Goal: Task Accomplishment & Management: Complete application form

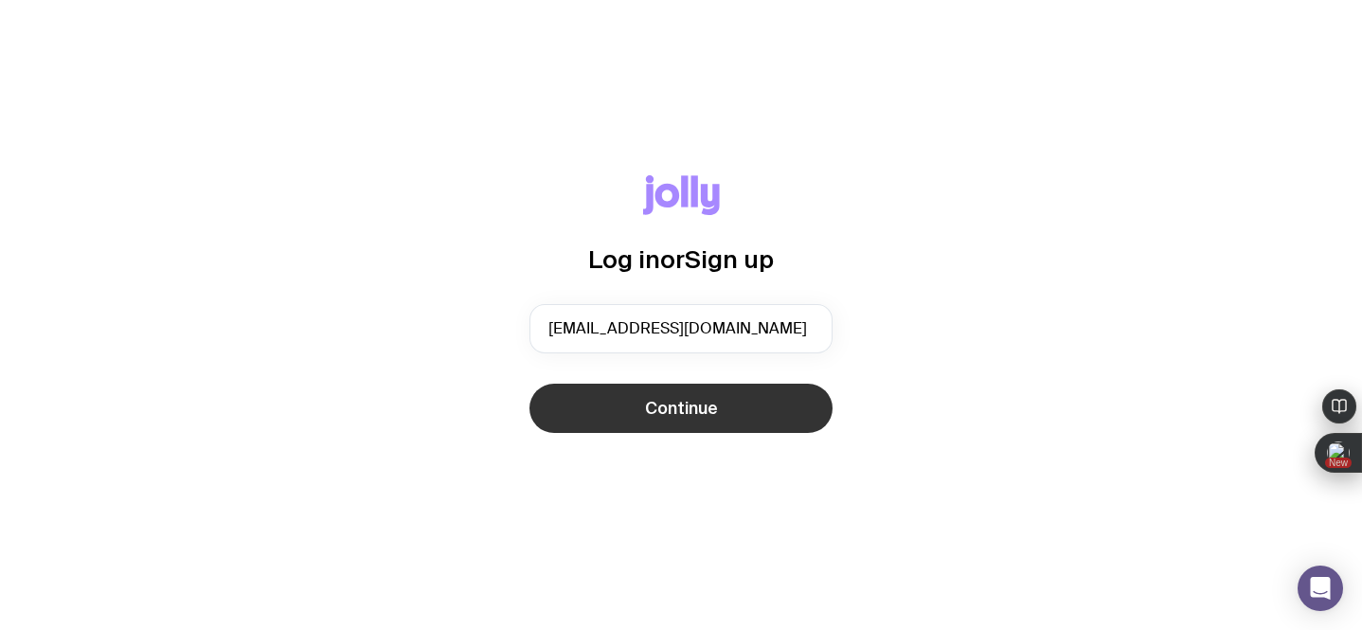
click at [601, 407] on button "Continue" at bounding box center [680, 407] width 303 height 49
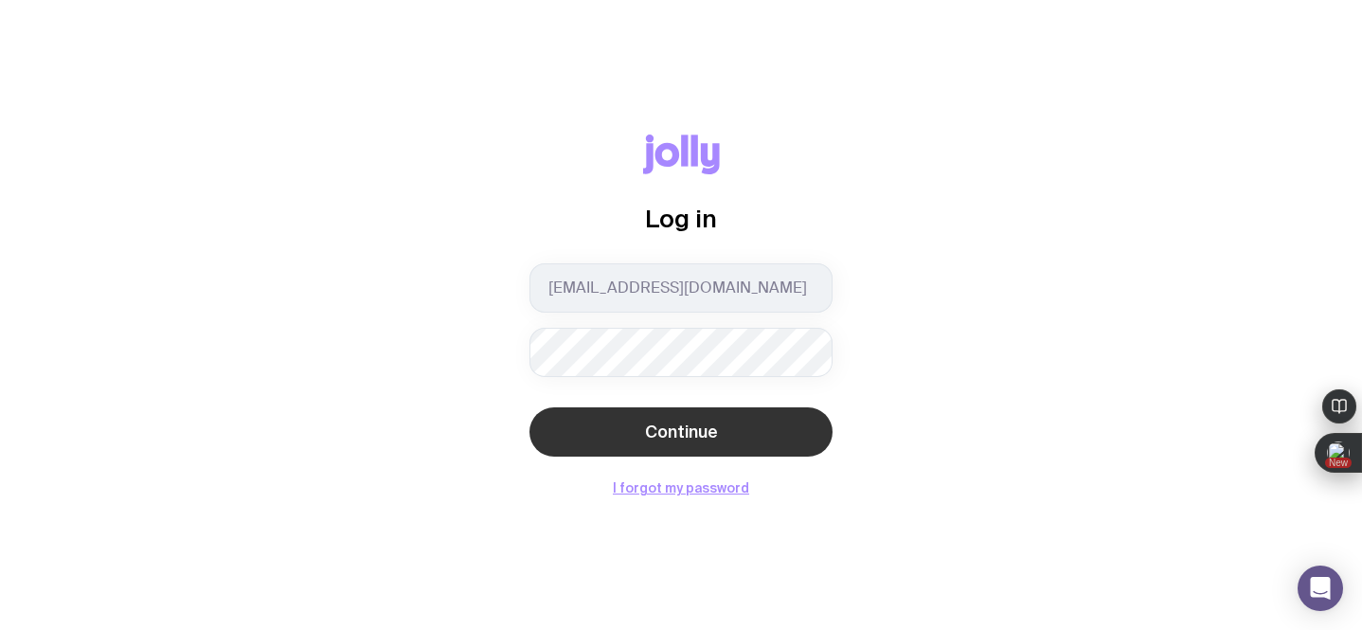
click at [570, 438] on button "Continue" at bounding box center [680, 431] width 303 height 49
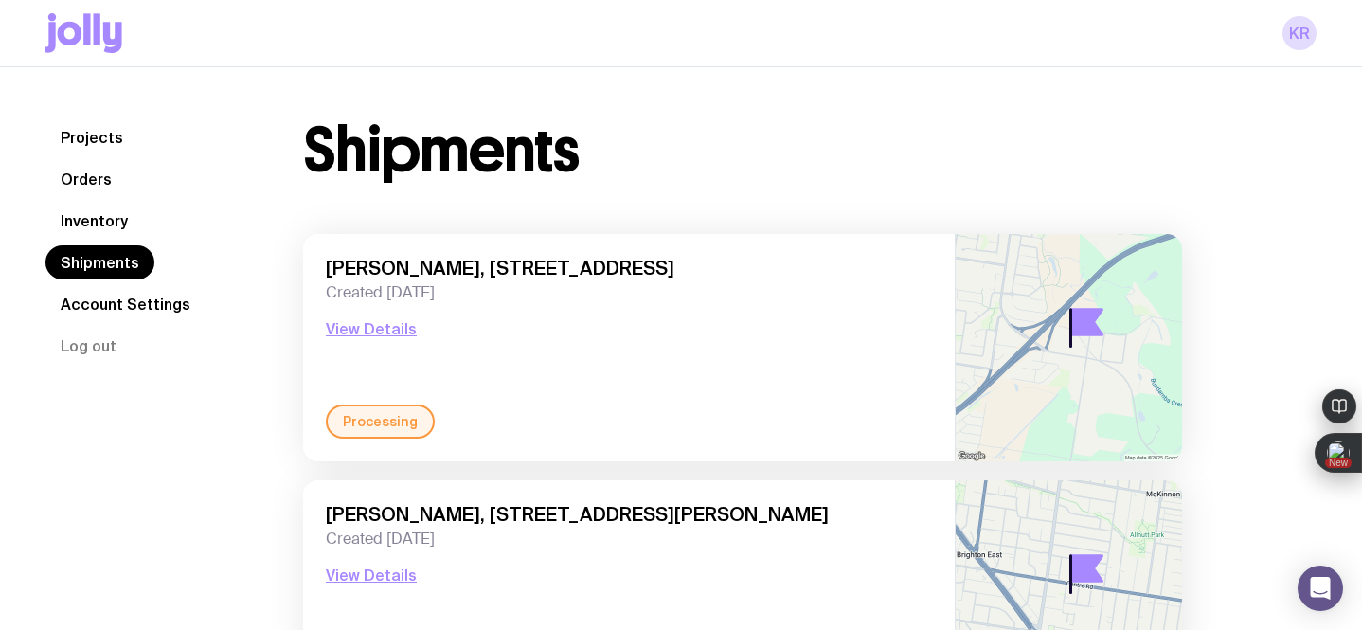
click at [95, 227] on link "Inventory" at bounding box center [94, 221] width 98 height 34
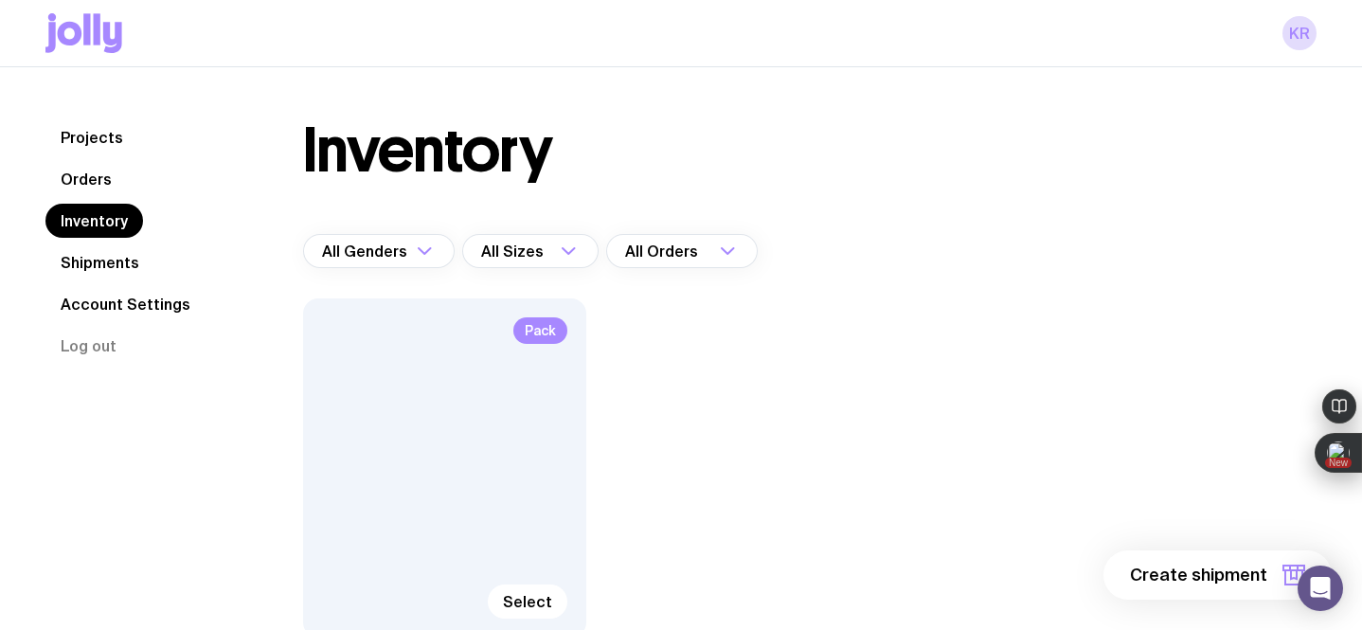
scroll to position [189, 0]
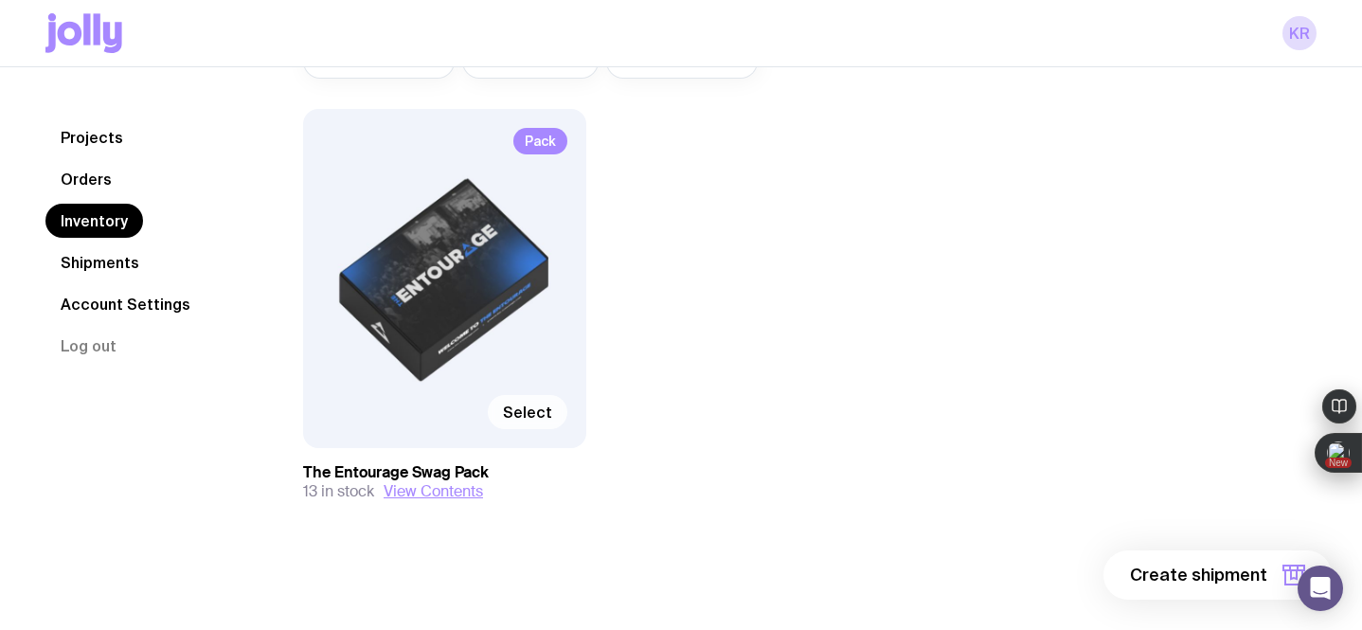
click at [517, 417] on span "Select" at bounding box center [527, 411] width 49 height 19
click at [0, 0] on input "Select" at bounding box center [0, 0] width 0 height 0
click at [1239, 574] on span "1 item" at bounding box center [1242, 574] width 47 height 23
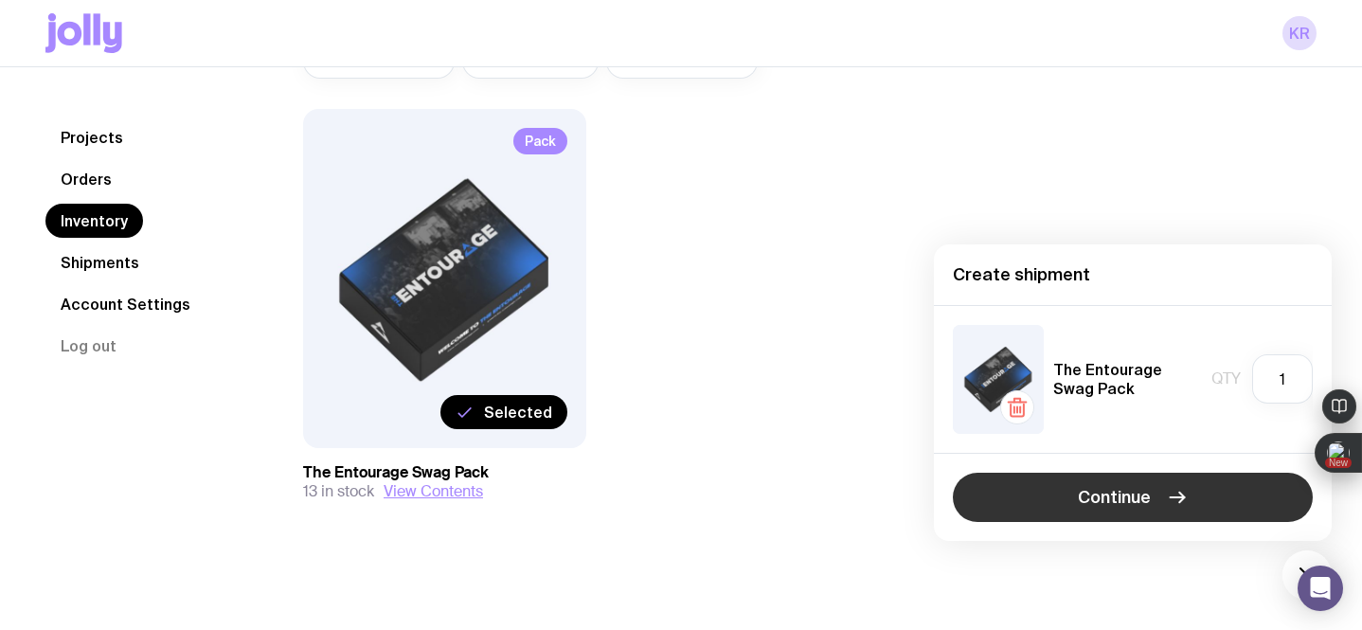
click at [1146, 496] on span "Continue" at bounding box center [1113, 497] width 73 height 23
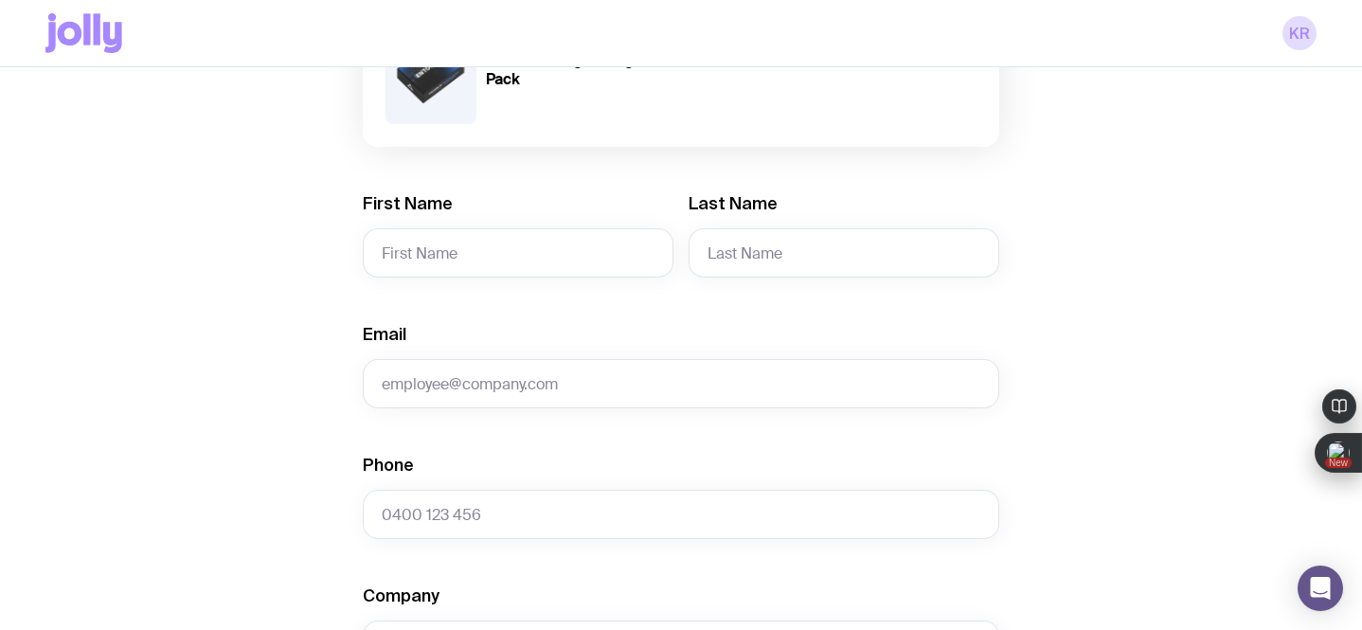
scroll to position [333, 0]
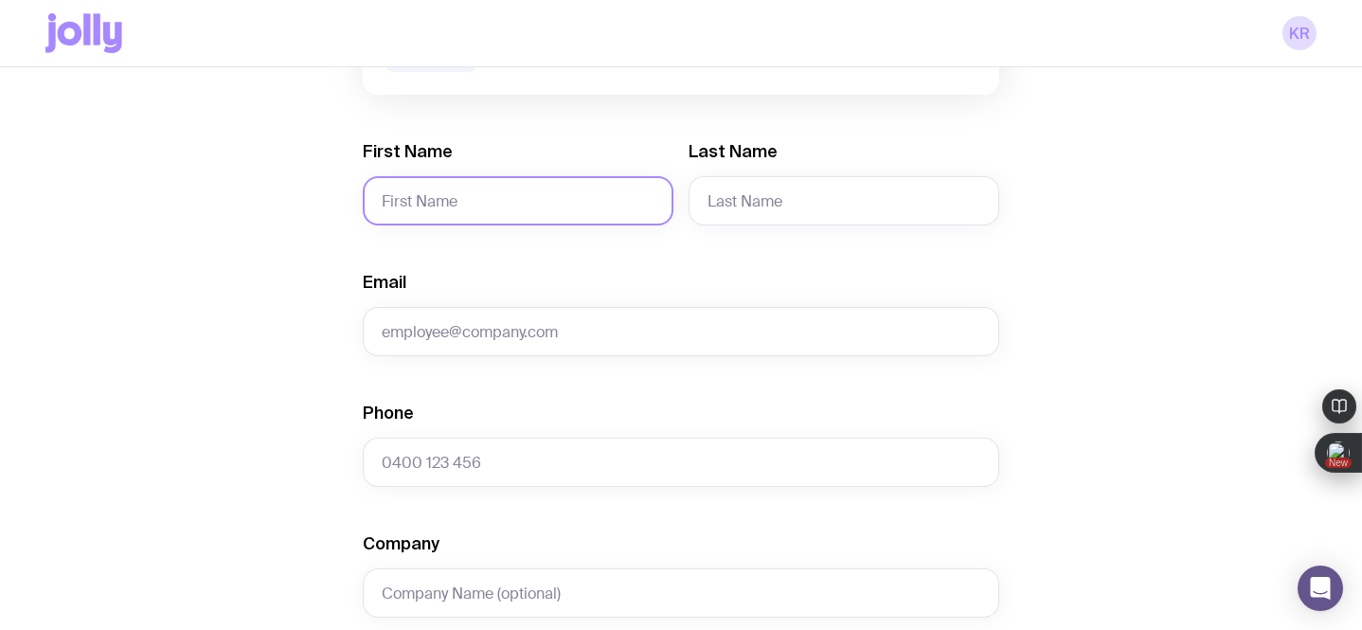
click at [491, 204] on input "First Name" at bounding box center [518, 200] width 311 height 49
paste input "[PERSON_NAME]"
drag, startPoint x: 482, startPoint y: 204, endPoint x: 414, endPoint y: 207, distance: 68.3
click at [414, 207] on input "[PERSON_NAME]" at bounding box center [518, 200] width 311 height 49
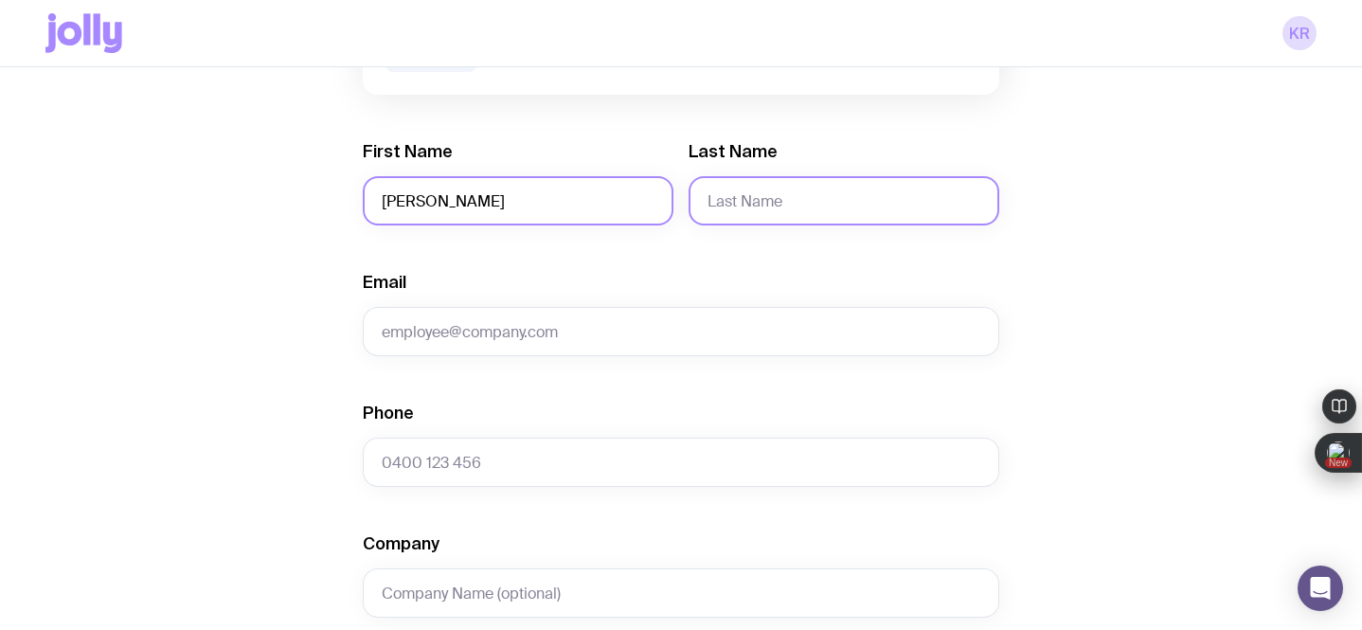
type input "[PERSON_NAME]"
click at [726, 204] on input "Last Name" at bounding box center [843, 200] width 311 height 49
paste input "[PERSON_NAME]"
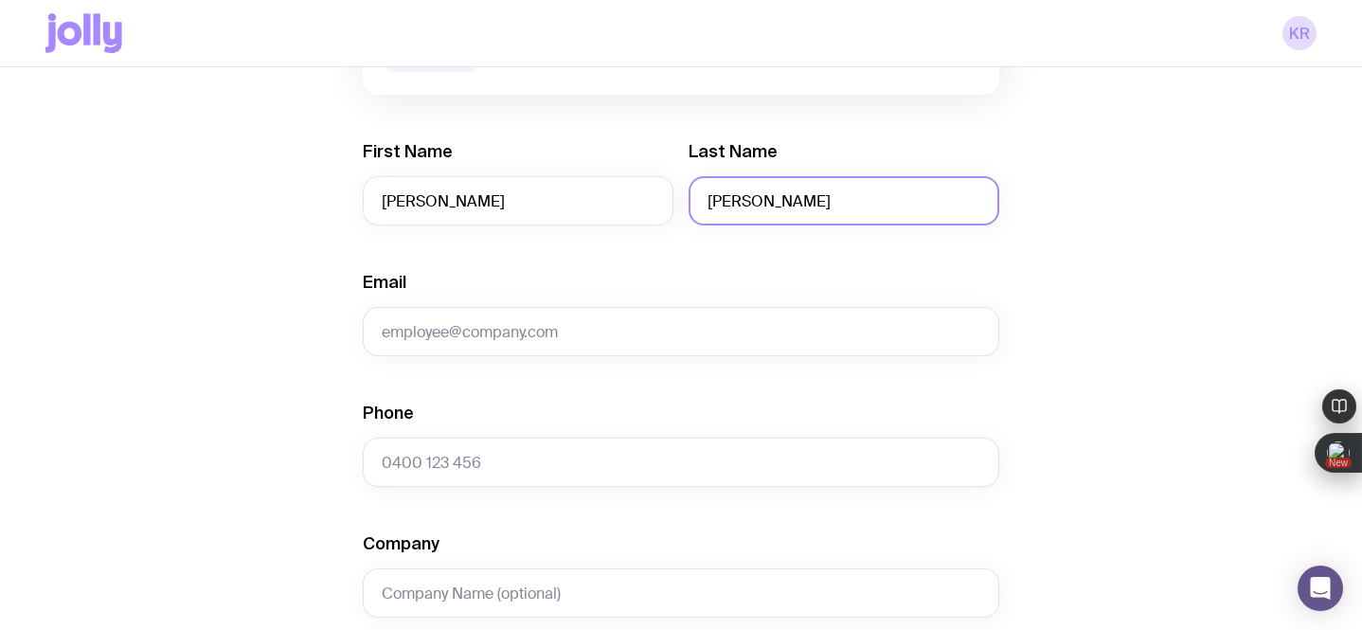
drag, startPoint x: 748, startPoint y: 202, endPoint x: 692, endPoint y: 195, distance: 56.3
click at [692, 195] on input "[PERSON_NAME]" at bounding box center [843, 200] width 311 height 49
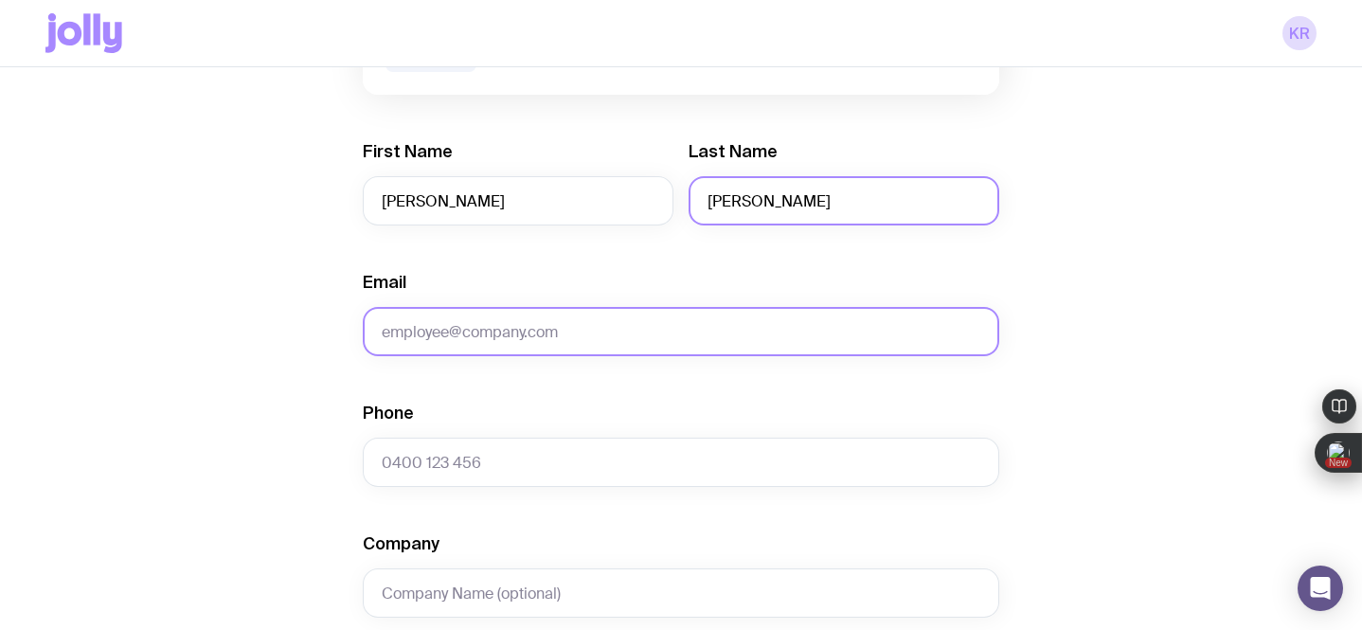
type input "[PERSON_NAME]"
click at [413, 337] on input "Email" at bounding box center [681, 331] width 636 height 49
paste input "[PERSON_NAME][EMAIL_ADDRESS][DOMAIN_NAME]"
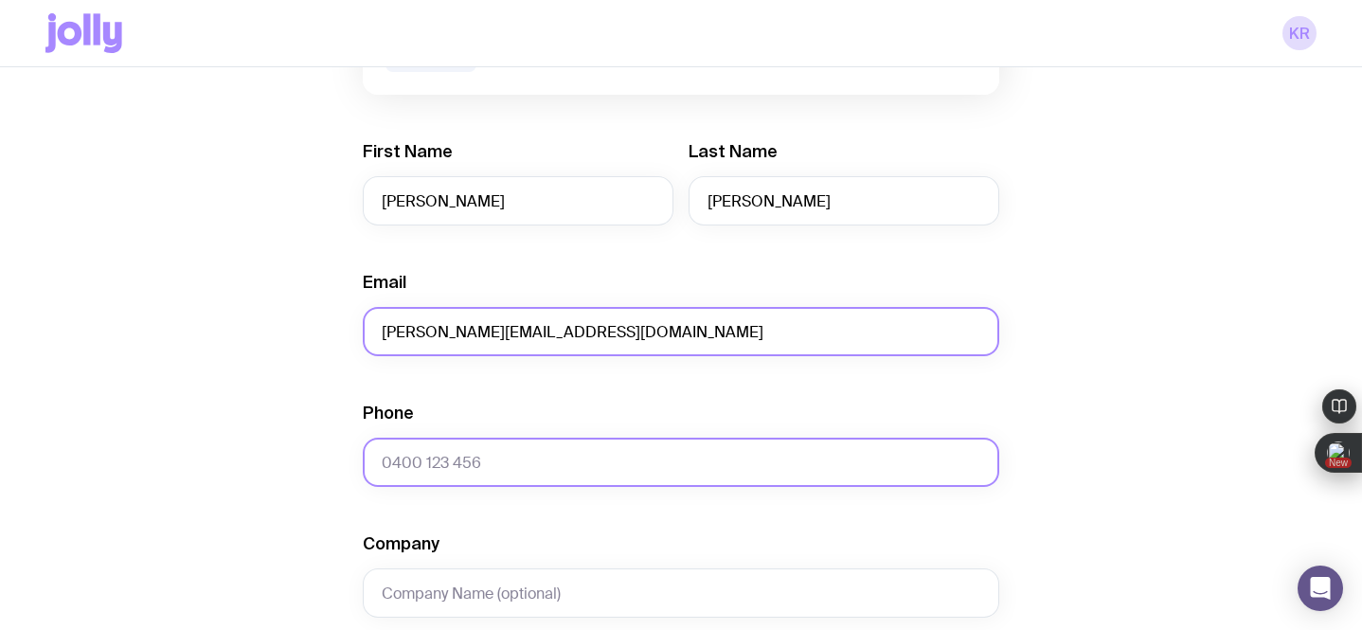
type input "[PERSON_NAME][EMAIL_ADDRESS][DOMAIN_NAME]"
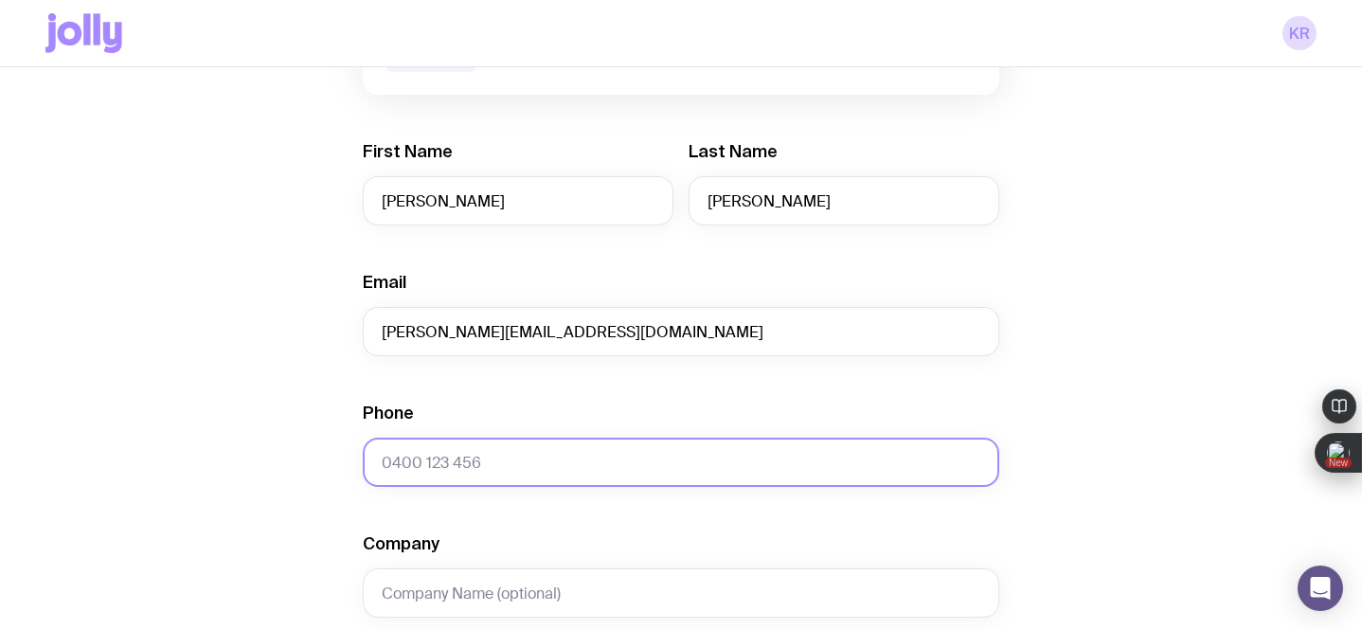
click at [408, 454] on input "Phone" at bounding box center [681, 461] width 636 height 49
paste input "419 169 669"
click at [384, 464] on input "419 169 669" at bounding box center [681, 461] width 636 height 49
type input "0419 169 669"
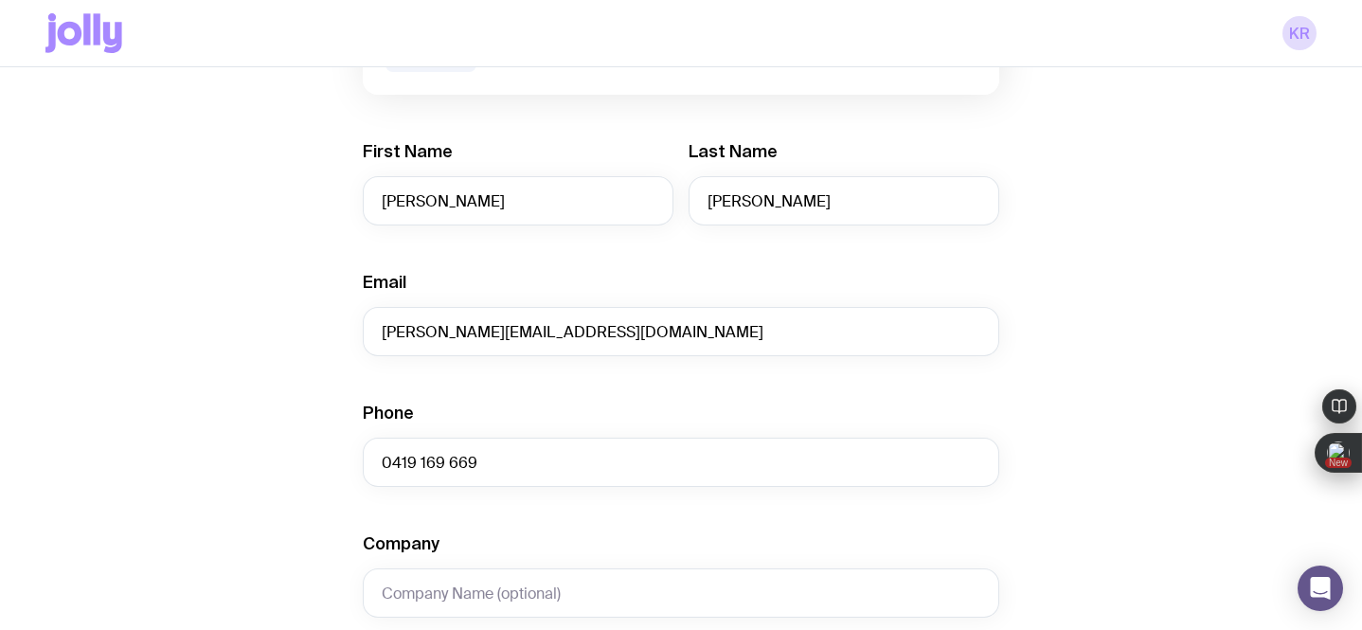
click at [175, 543] on div "Create shipment Shipment details 1 The Entourage Swag Pack First Name [PERSON_N…" at bounding box center [680, 530] width 1271 height 1440
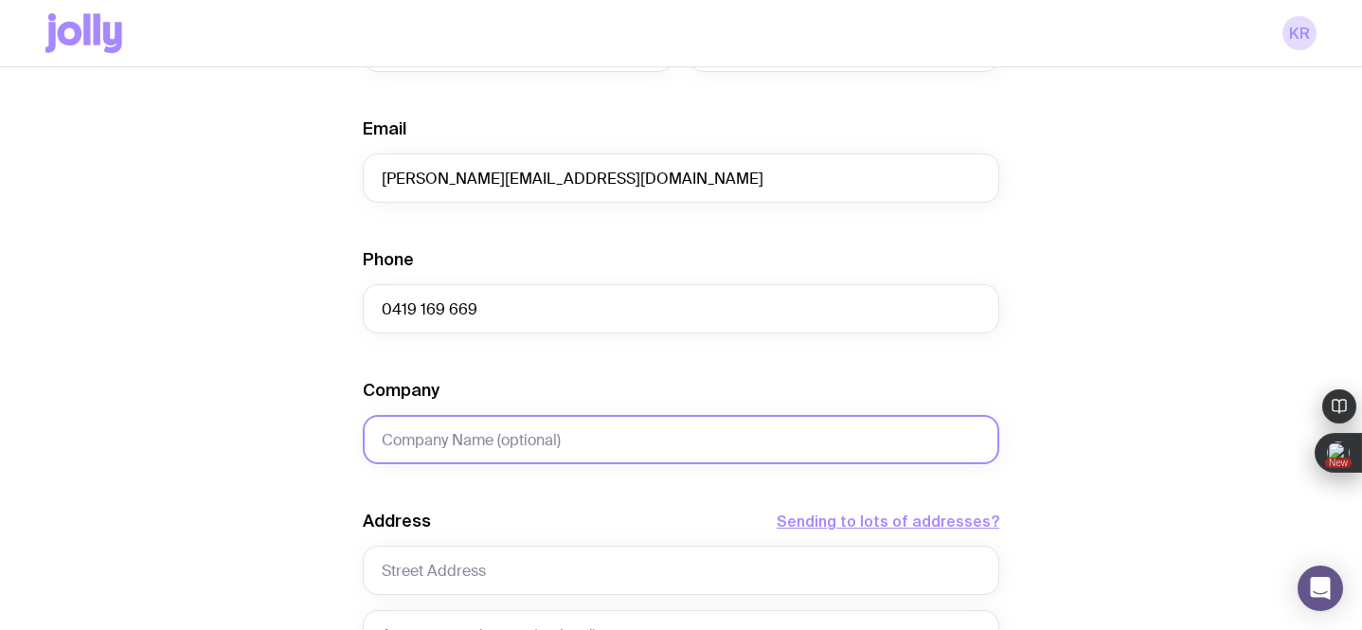
click at [431, 436] on input "Company" at bounding box center [681, 439] width 636 height 49
paste input "[PERSON_NAME]"
type input "[PERSON_NAME]"
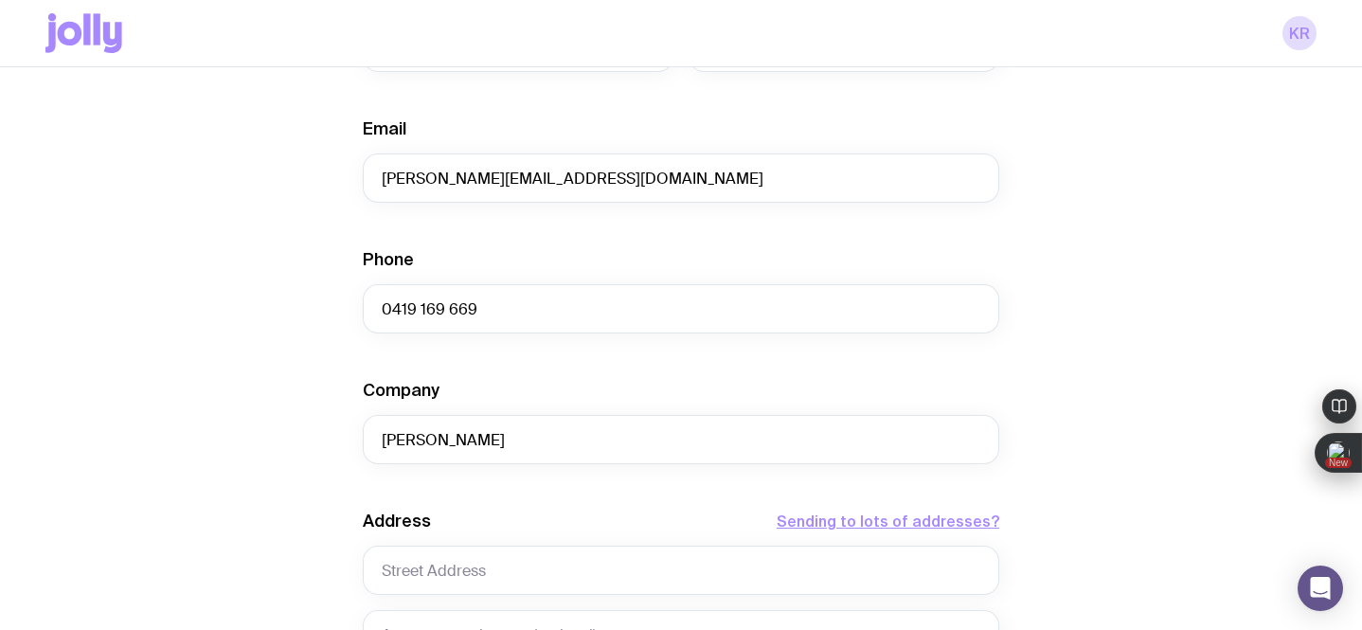
click at [263, 456] on div "Create shipment Shipment details 1 The Entourage Swag Pack First Name [PERSON_N…" at bounding box center [680, 376] width 1271 height 1440
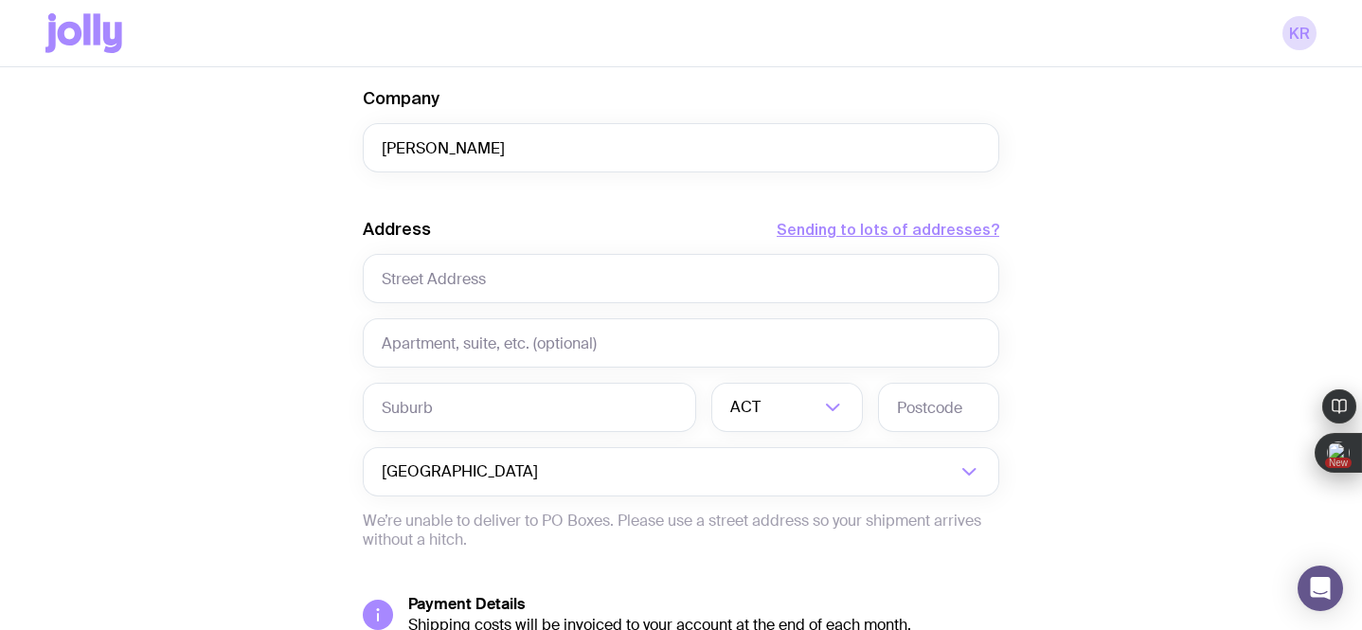
scroll to position [787, 0]
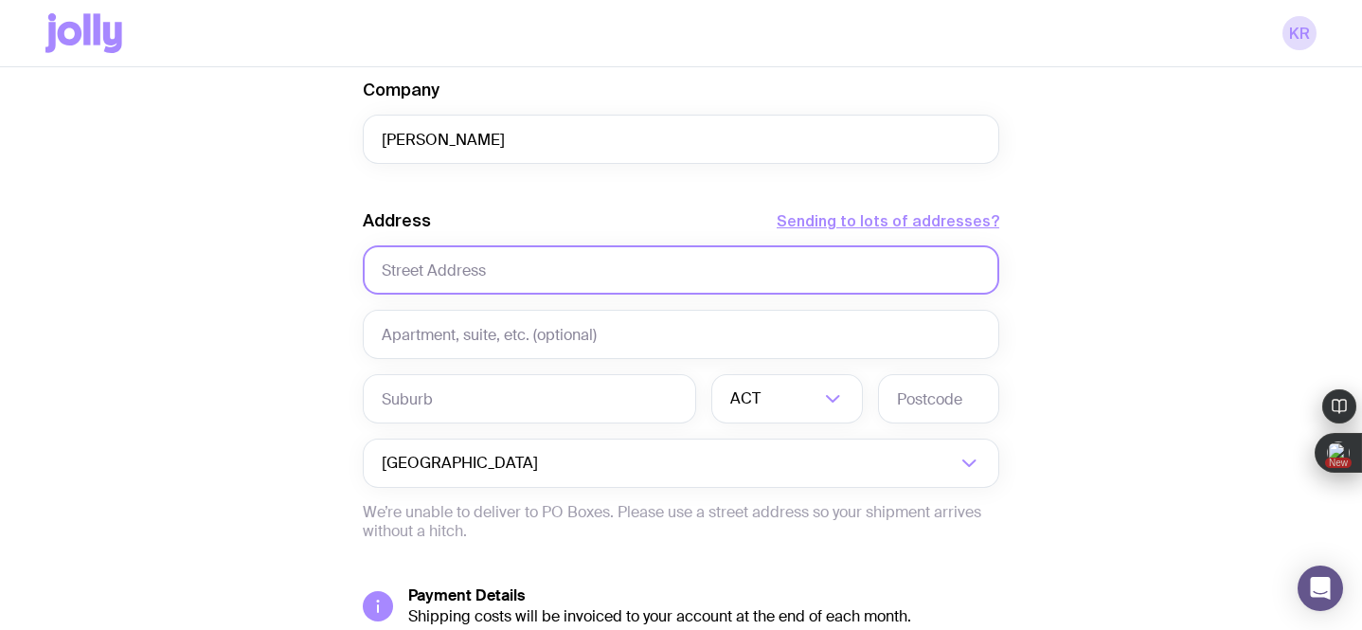
click at [407, 277] on input "text" at bounding box center [681, 269] width 636 height 49
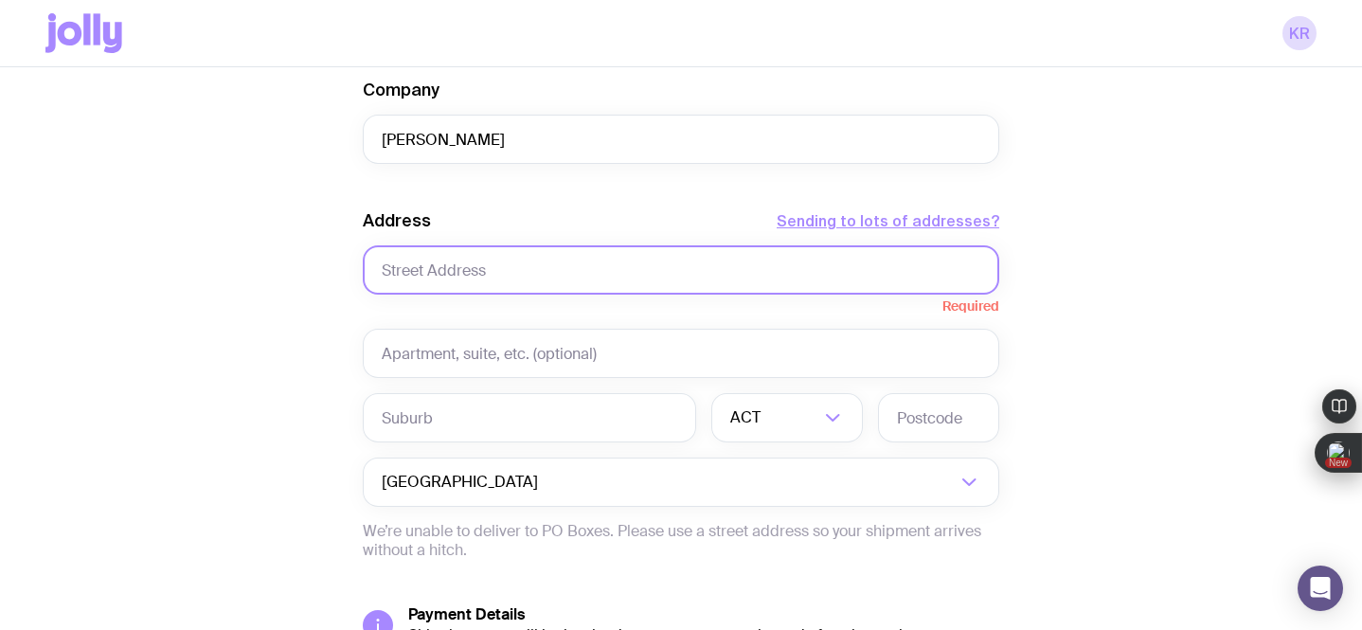
paste input "[STREET_ADDRESS][PERSON_NAME]"
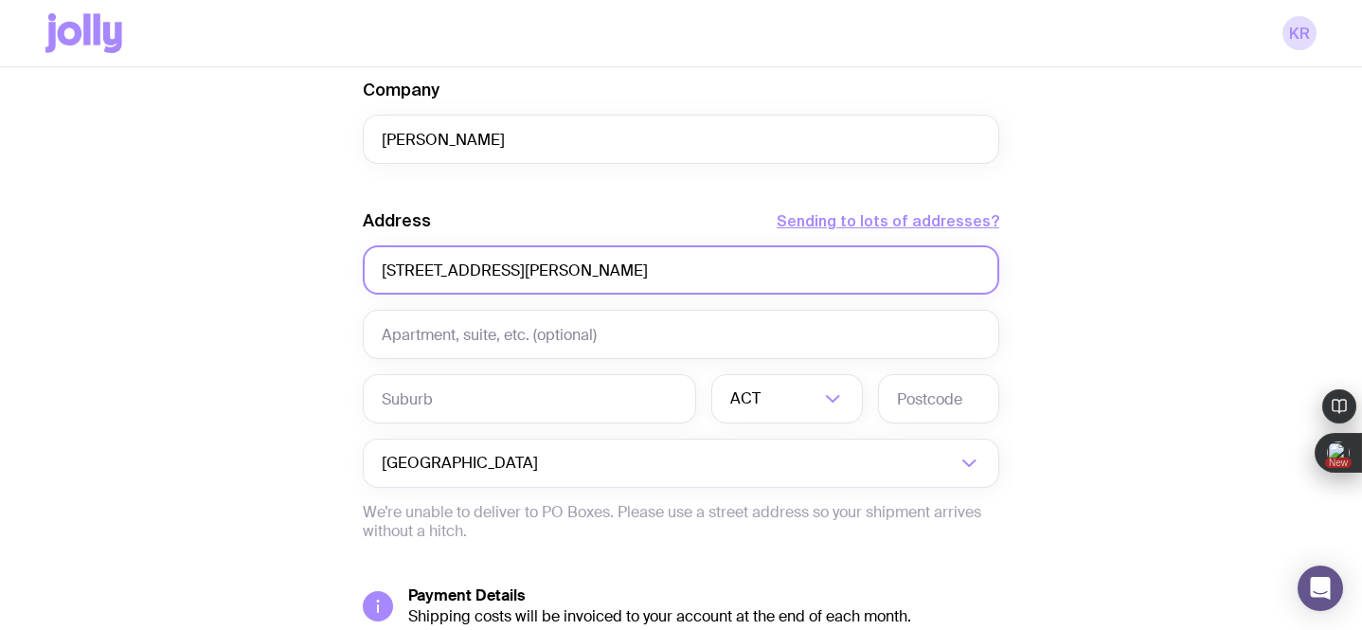
drag, startPoint x: 715, startPoint y: 267, endPoint x: 463, endPoint y: 270, distance: 251.9
click at [463, 270] on input "[STREET_ADDRESS][PERSON_NAME]" at bounding box center [681, 269] width 636 height 49
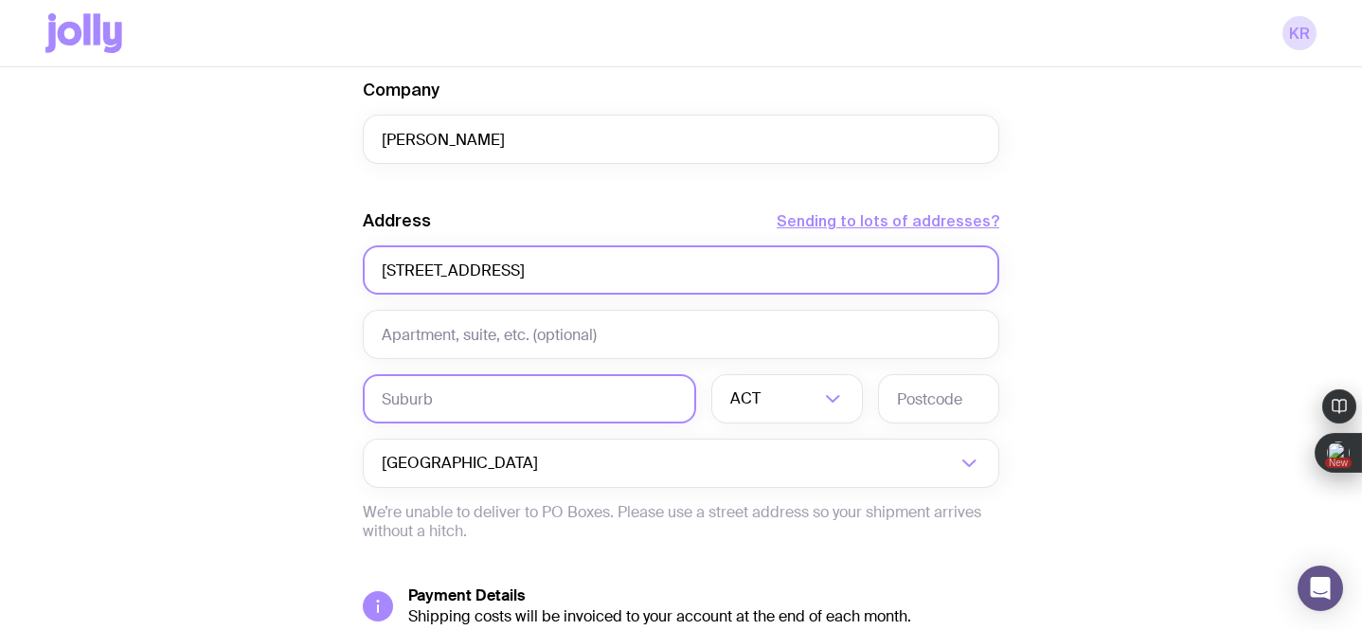
type input "[STREET_ADDRESS]"
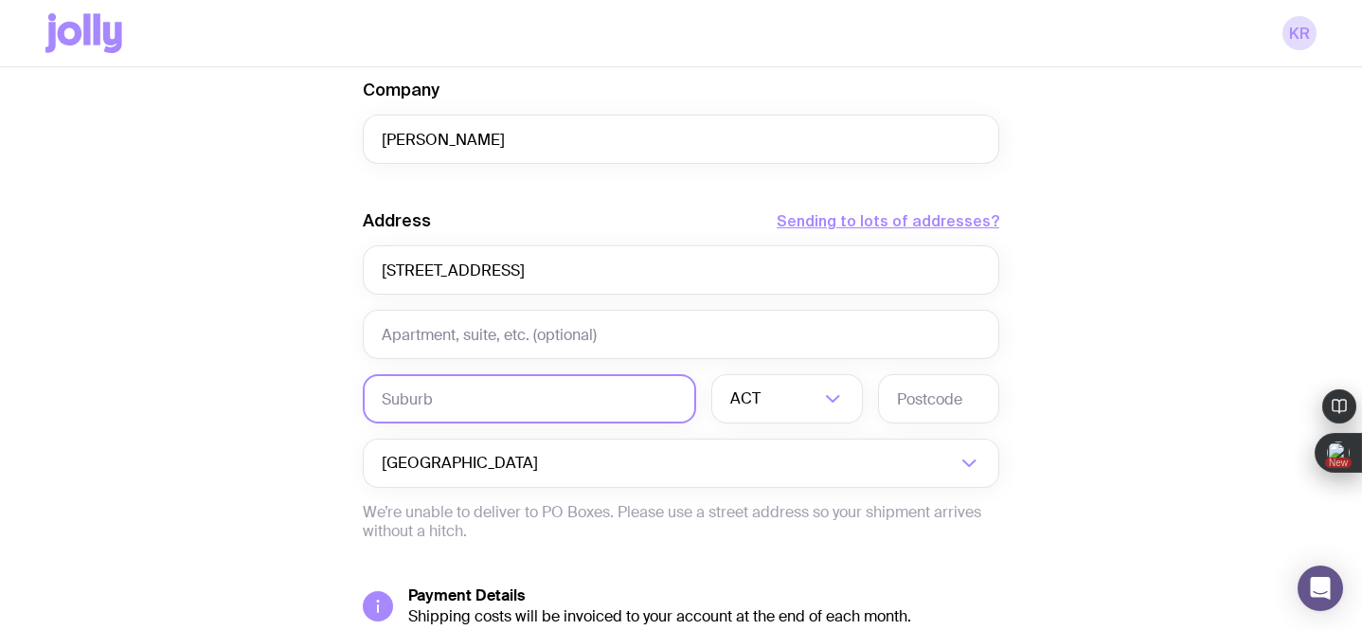
click at [445, 392] on input "text" at bounding box center [529, 398] width 333 height 49
paste input "[STREET_ADDRESS][PERSON_NAME]"
drag, startPoint x: 446, startPoint y: 404, endPoint x: 327, endPoint y: 404, distance: 119.3
click at [327, 404] on div "Create shipment Shipment details 1 The Entourage Swag Pack First Name [PERSON_N…" at bounding box center [680, 76] width 1271 height 1440
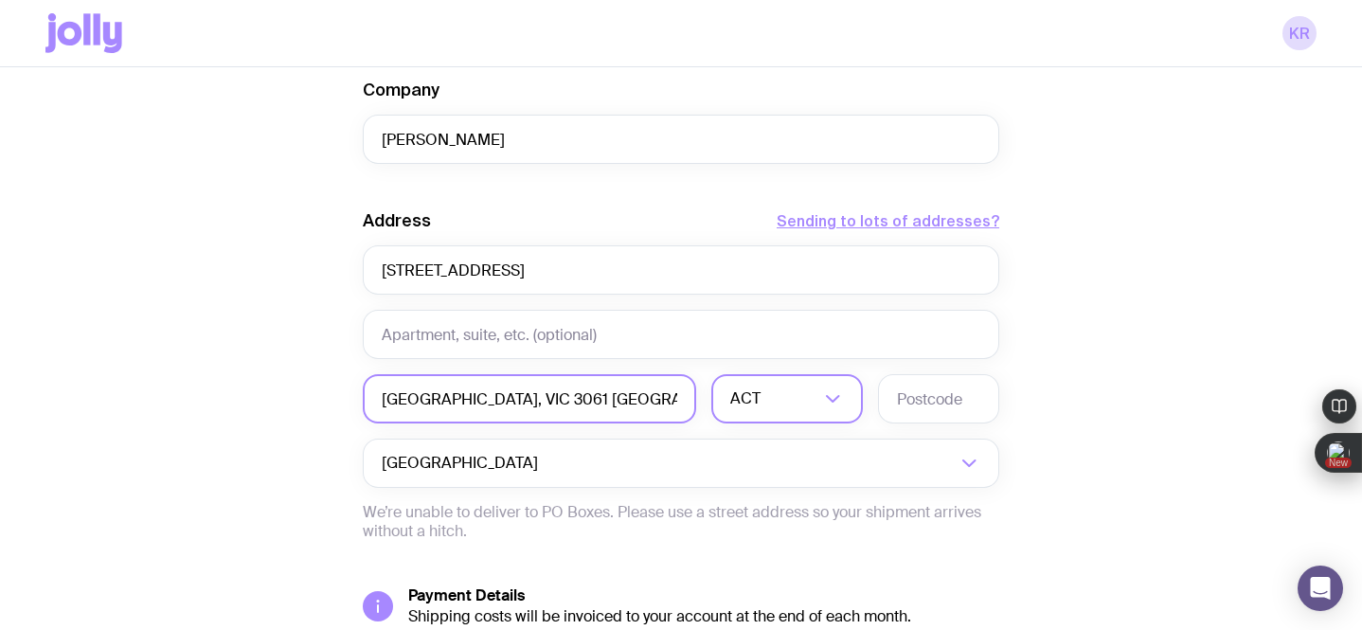
type input "[GEOGRAPHIC_DATA], VIC 3061 [GEOGRAPHIC_DATA]"
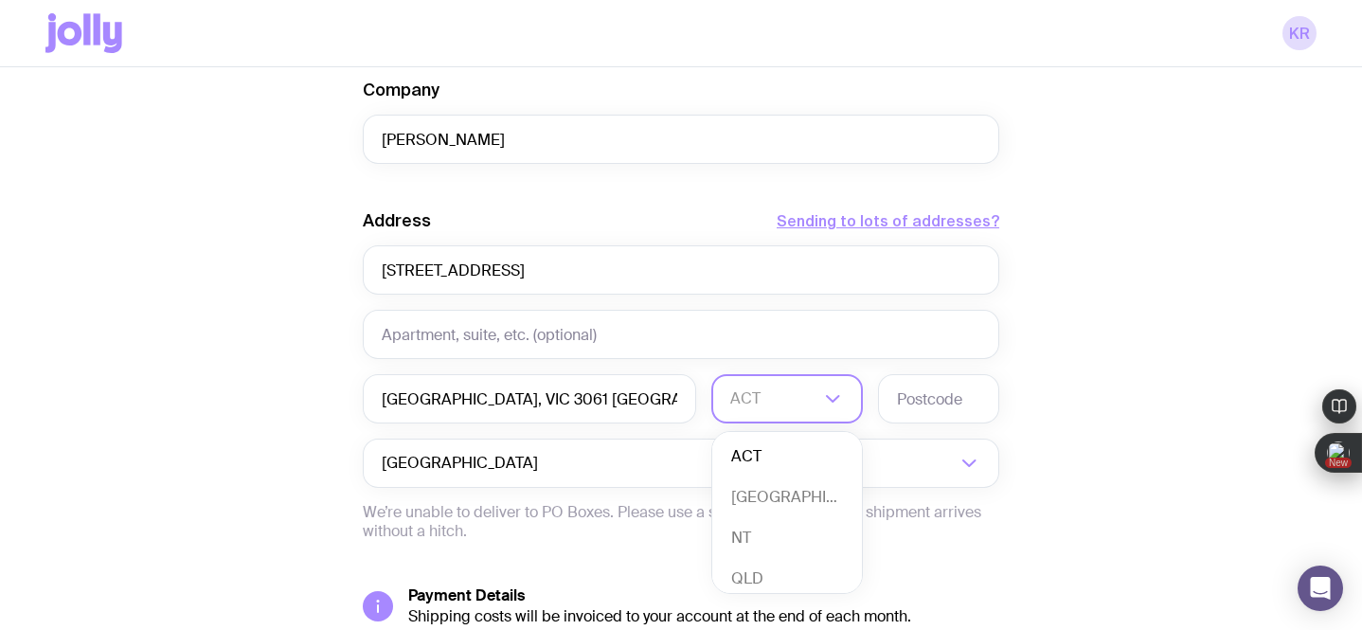
click at [749, 394] on div "ACT" at bounding box center [766, 398] width 110 height 49
click at [749, 523] on li "VIC" at bounding box center [787, 527] width 150 height 41
click at [917, 405] on input "text" at bounding box center [938, 398] width 121 height 49
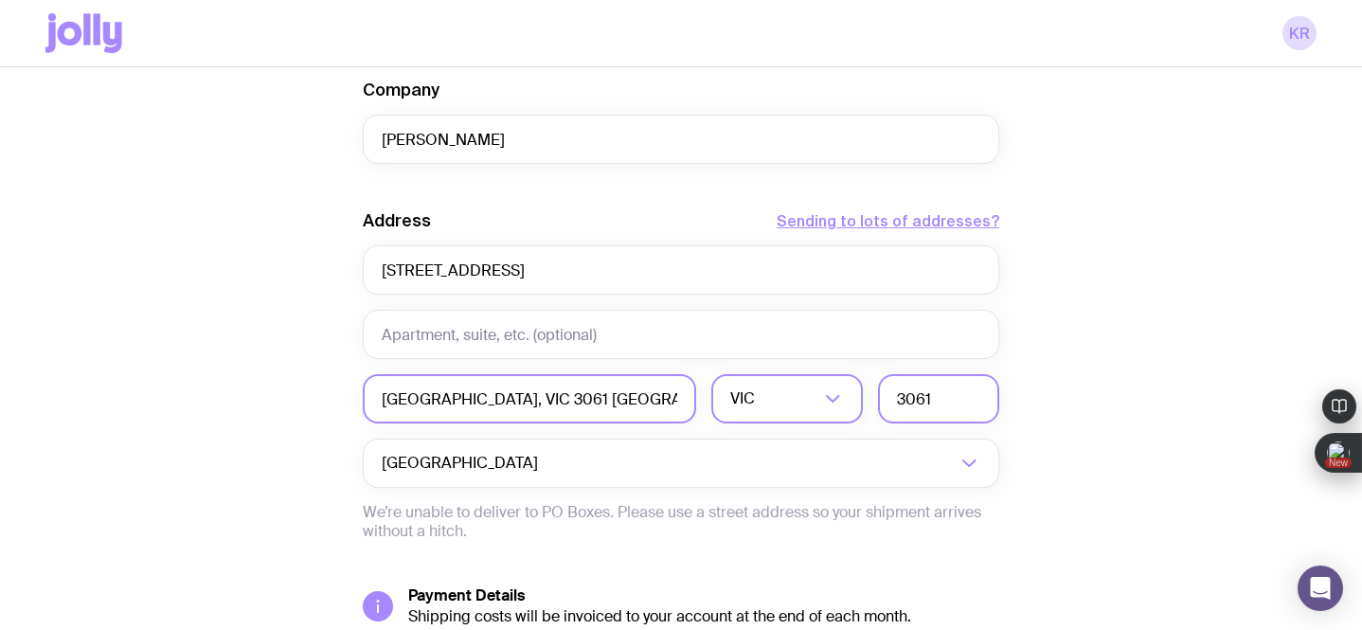
type input "3061"
click at [626, 406] on input "[GEOGRAPHIC_DATA], VIC 3061 [GEOGRAPHIC_DATA]" at bounding box center [529, 398] width 333 height 49
drag, startPoint x: 626, startPoint y: 406, endPoint x: 478, endPoint y: 401, distance: 147.8
click at [478, 401] on input "[GEOGRAPHIC_DATA], VIC 3061 [GEOGRAPHIC_DATA]" at bounding box center [529, 398] width 333 height 49
type input "Campbellfield"
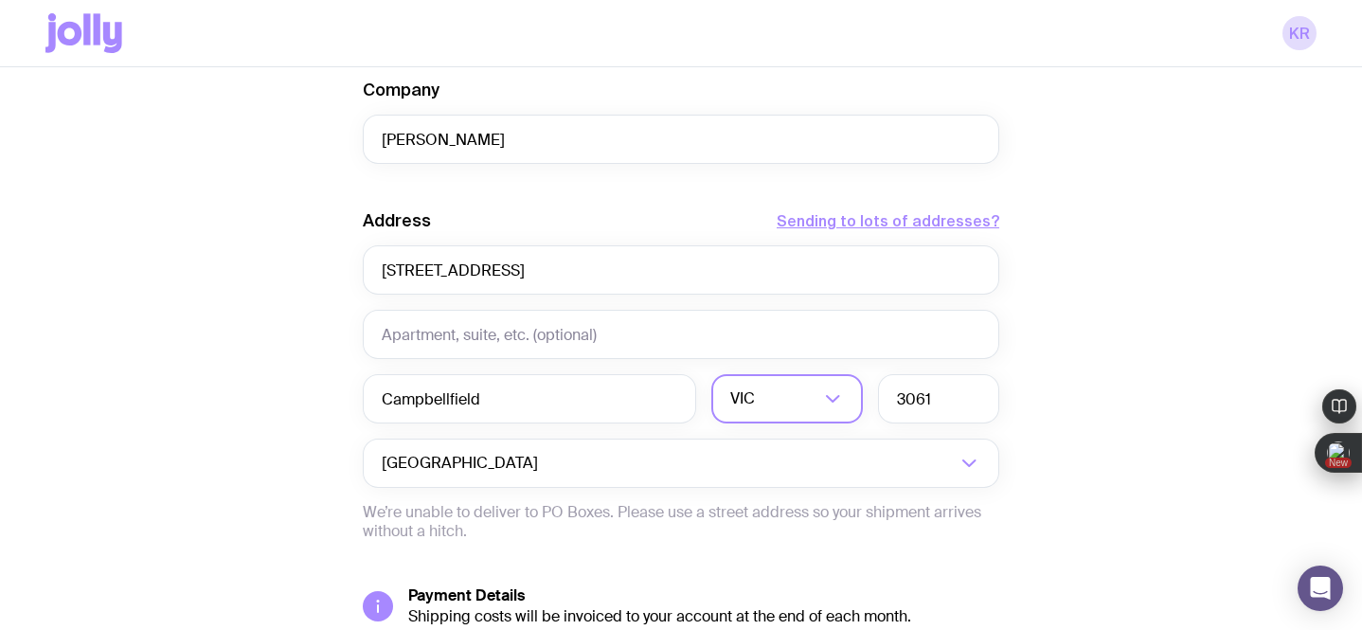
click at [209, 474] on div "Create shipment Shipment details 1 The Entourage Swag Pack First Name [PERSON_N…" at bounding box center [680, 76] width 1271 height 1440
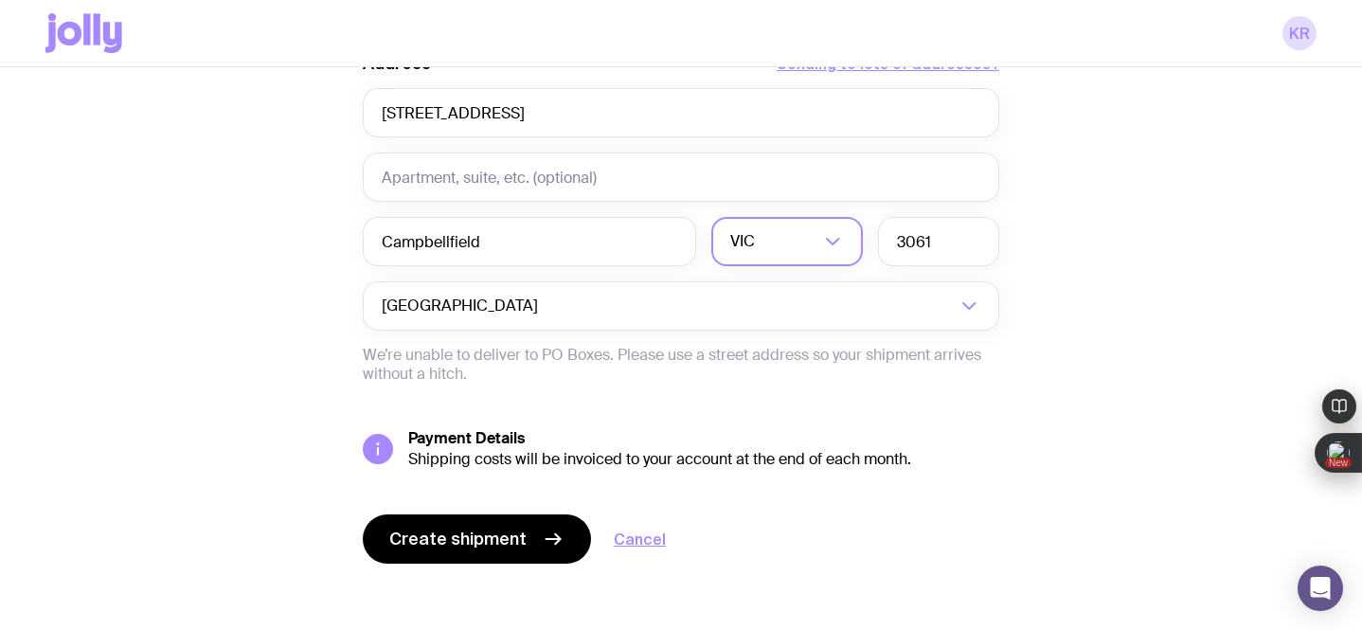
scroll to position [953, 0]
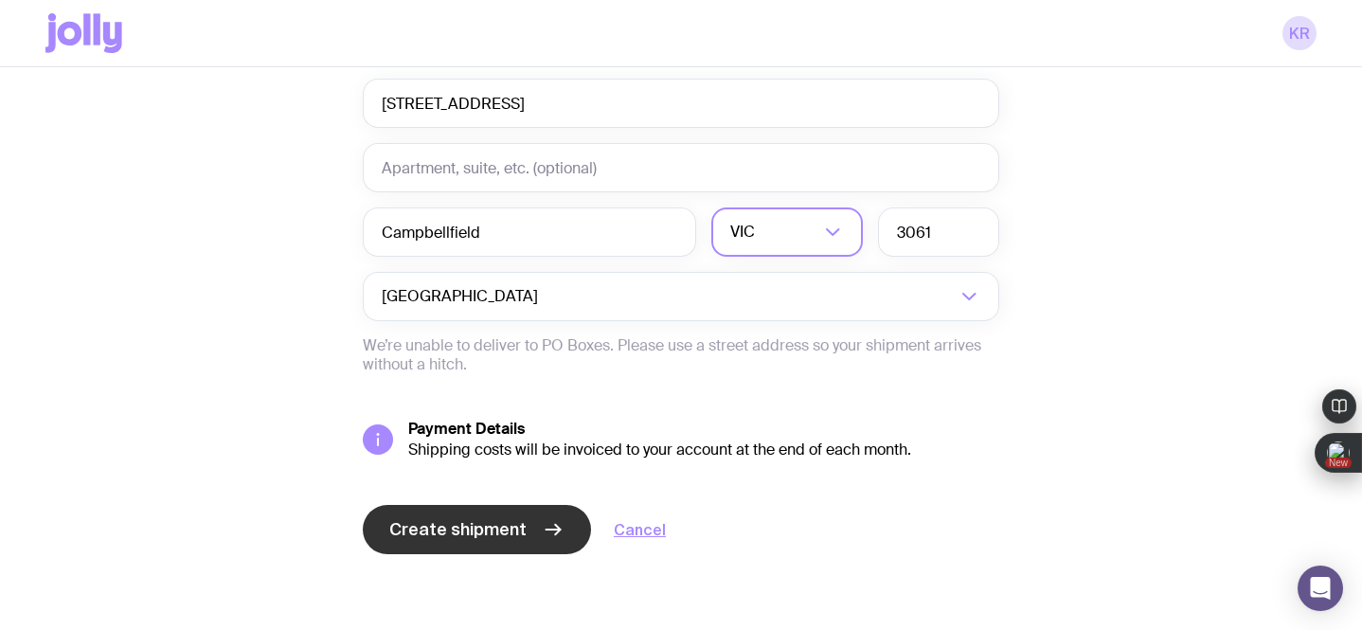
click at [406, 542] on button "Create shipment" at bounding box center [477, 529] width 228 height 49
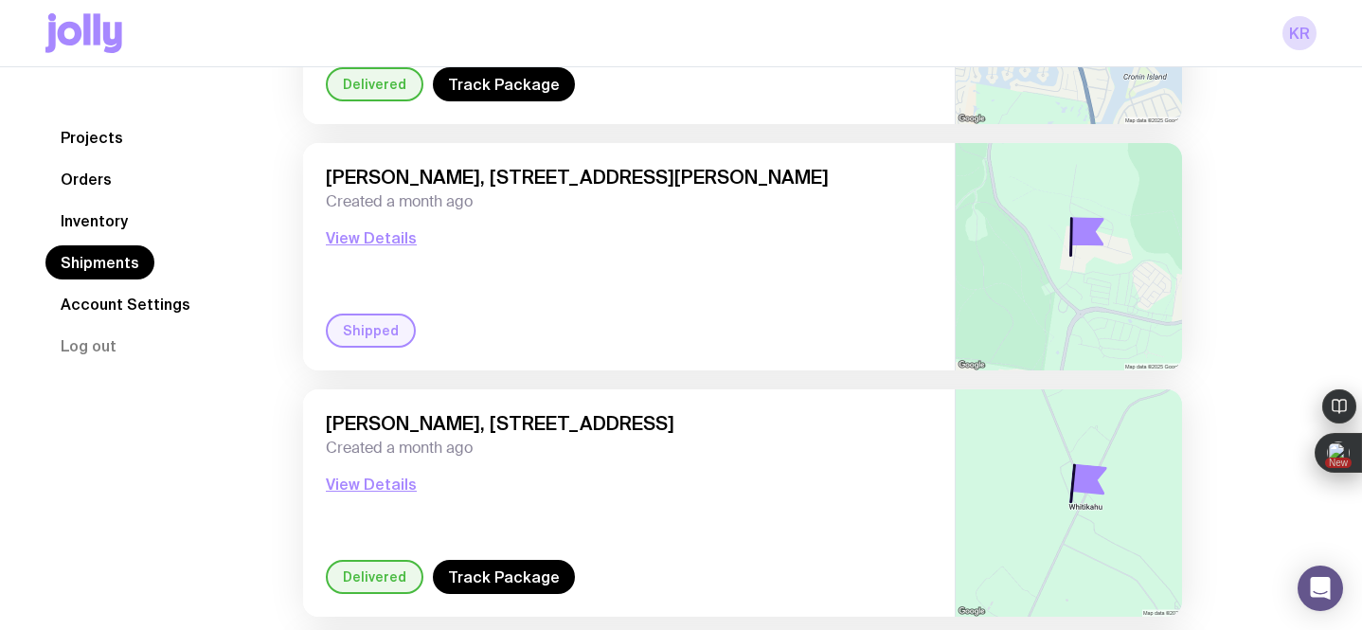
scroll to position [2299, 0]
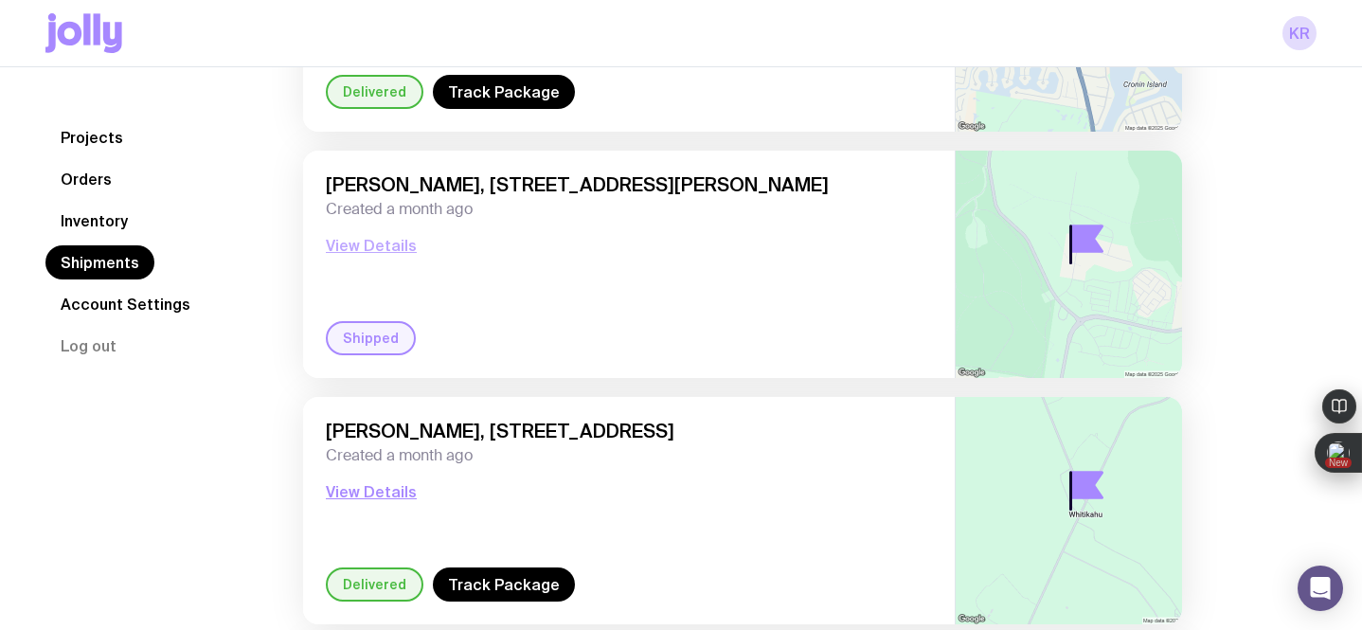
click at [373, 249] on button "View Details" at bounding box center [371, 245] width 91 height 23
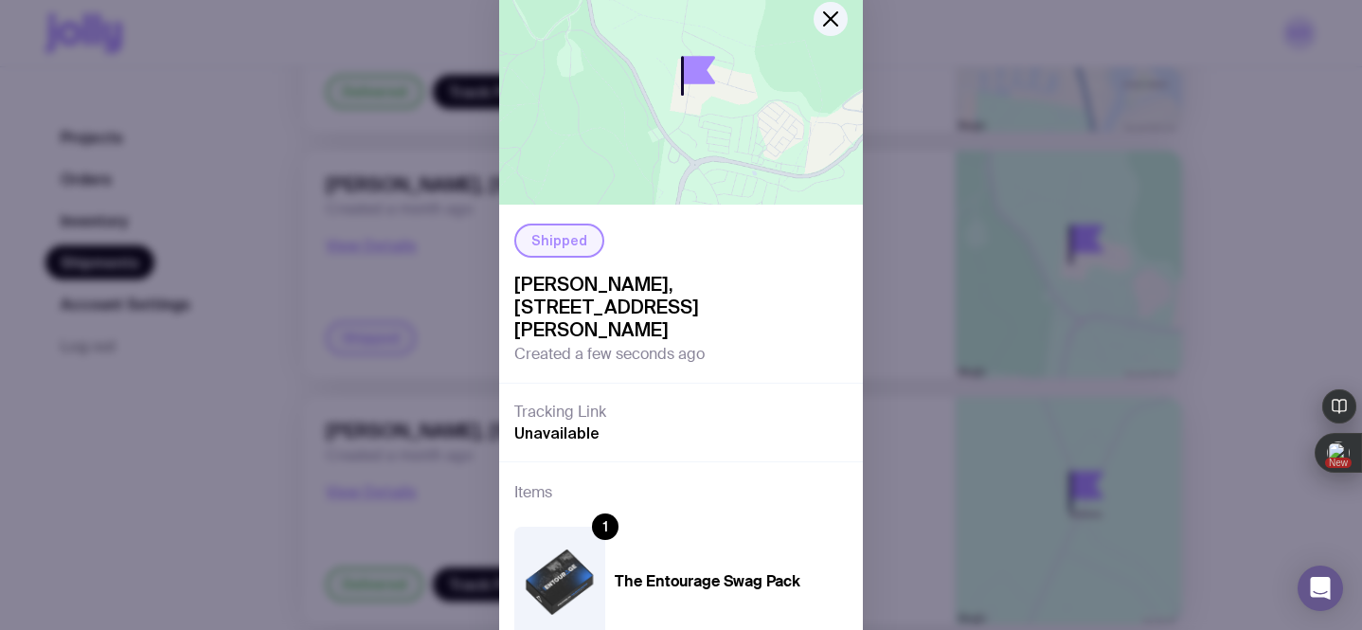
scroll to position [0, 0]
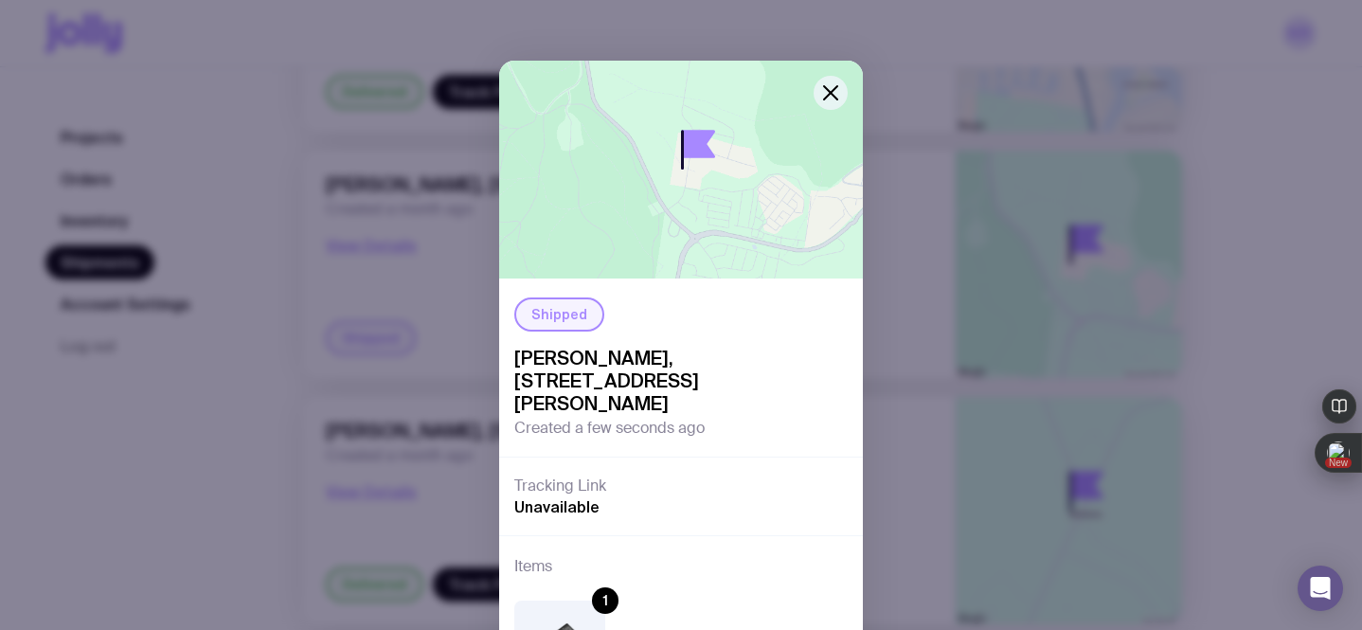
click at [830, 97] on icon "button" at bounding box center [830, 92] width 23 height 23
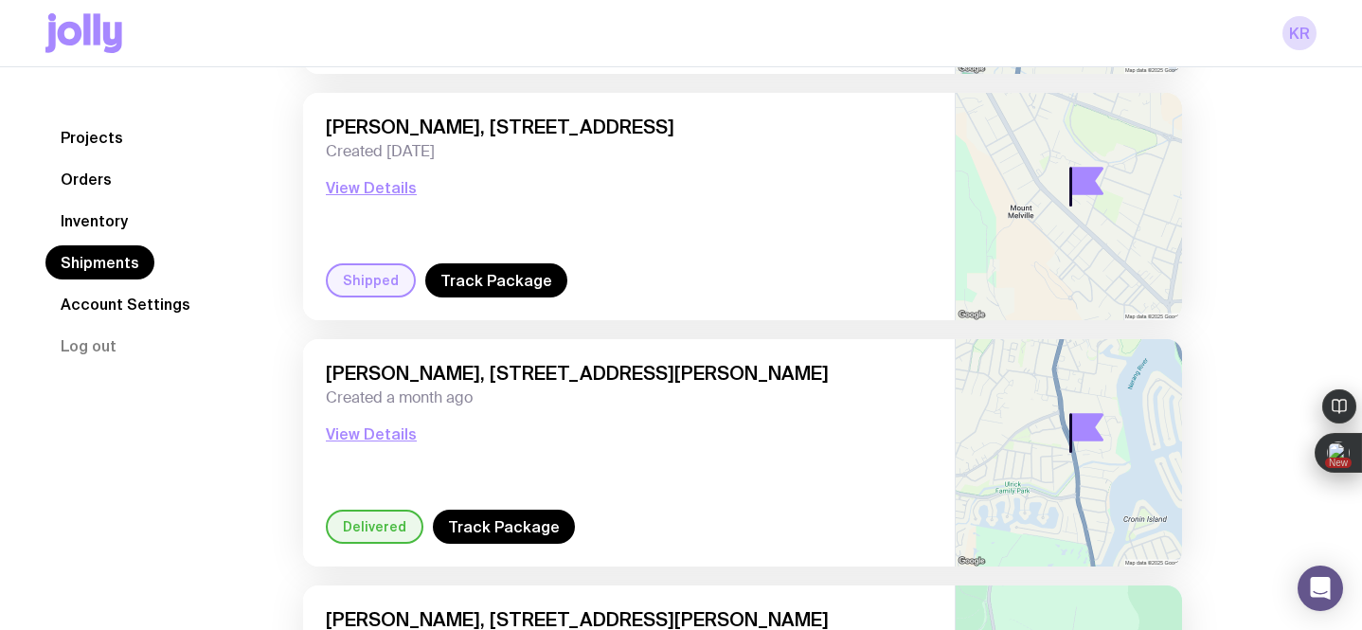
scroll to position [1831, 0]
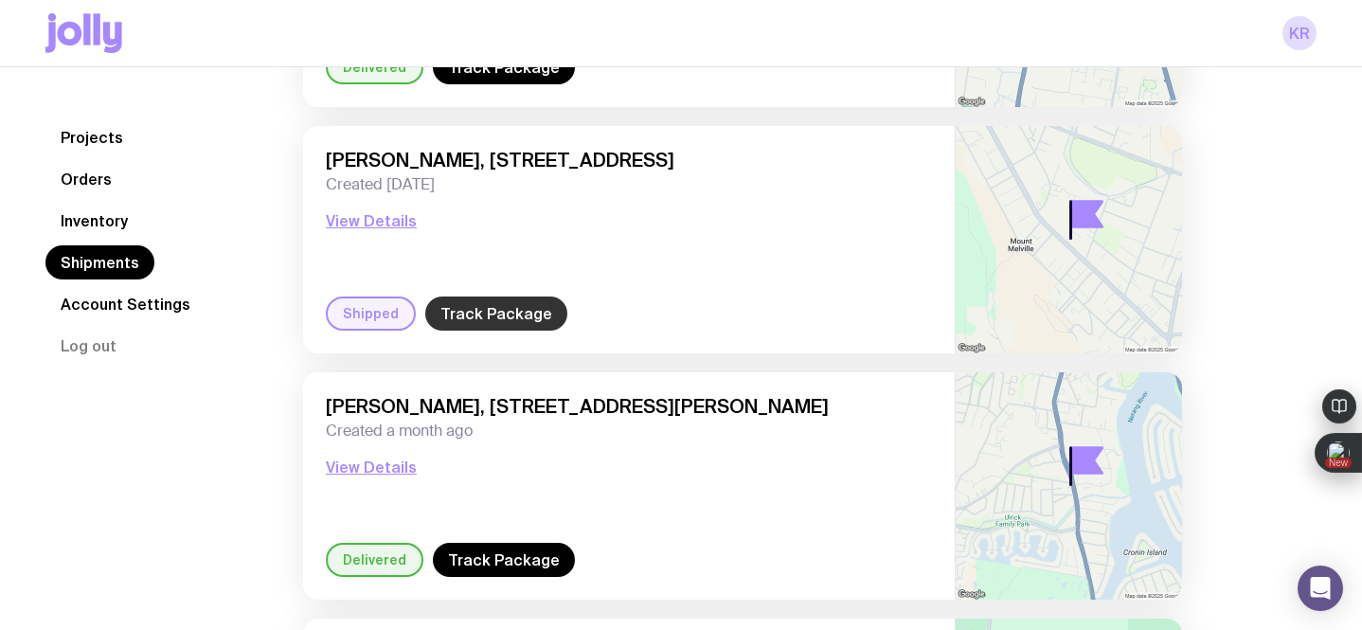
click at [516, 316] on link "Track Package" at bounding box center [496, 313] width 142 height 34
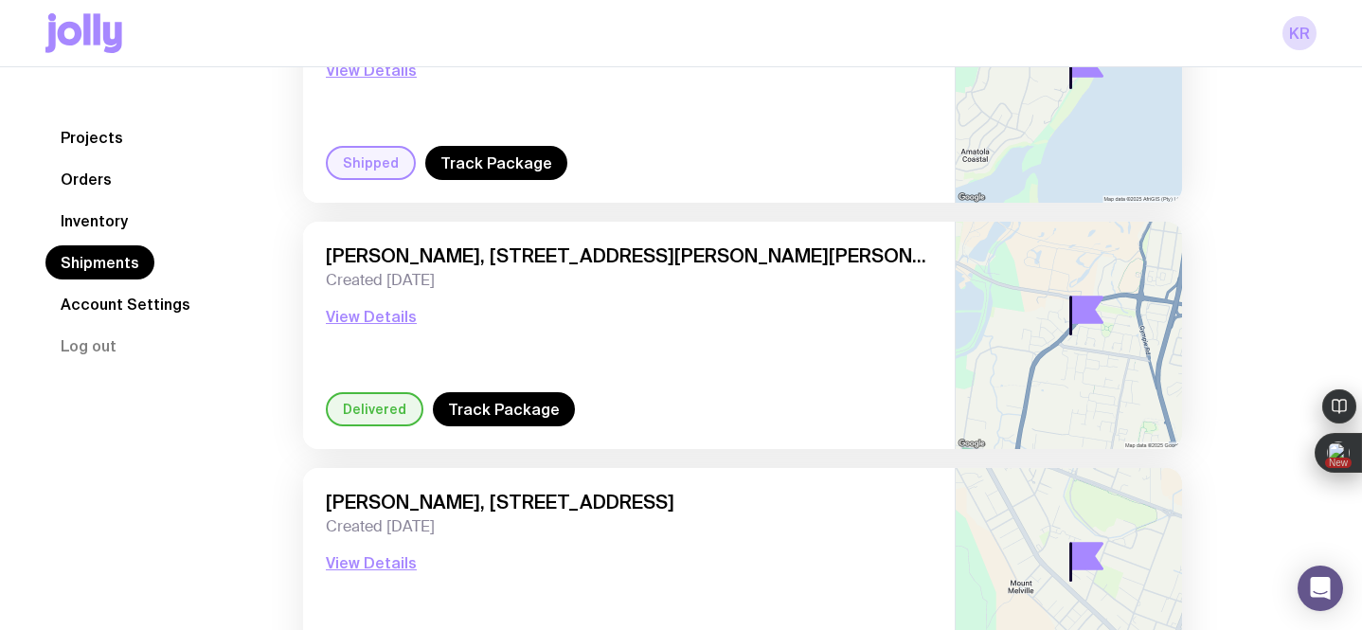
scroll to position [1484, 0]
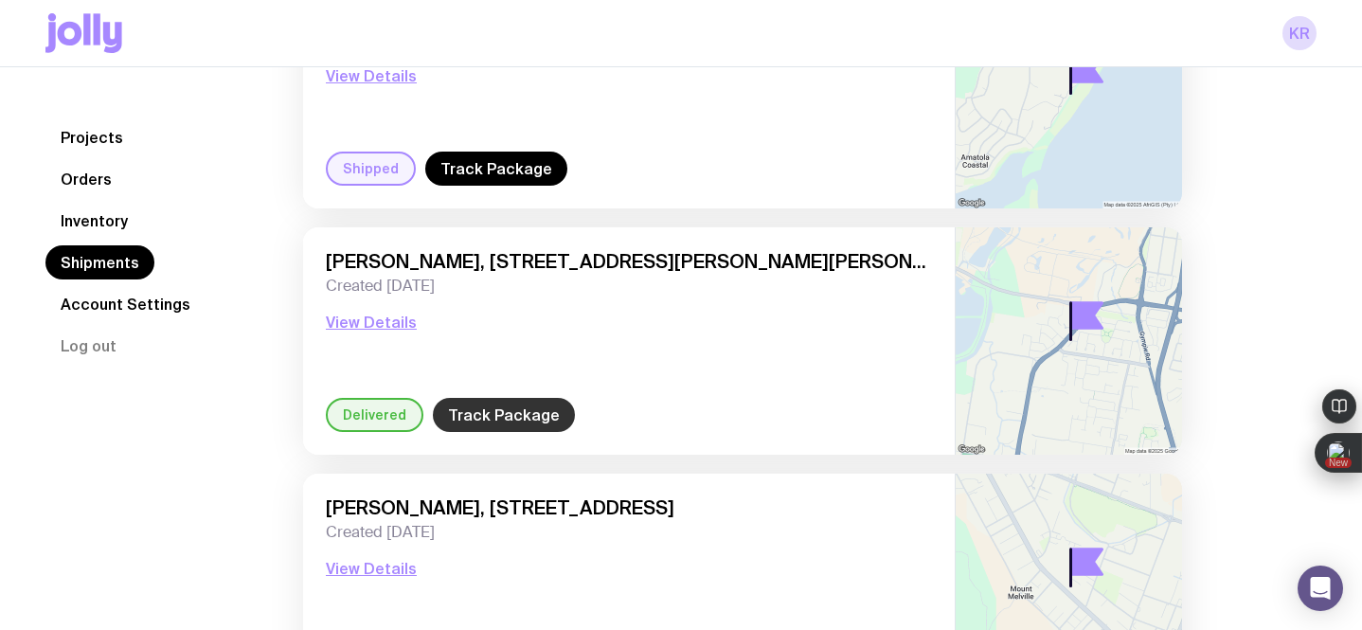
click at [543, 417] on link "Track Package" at bounding box center [504, 415] width 142 height 34
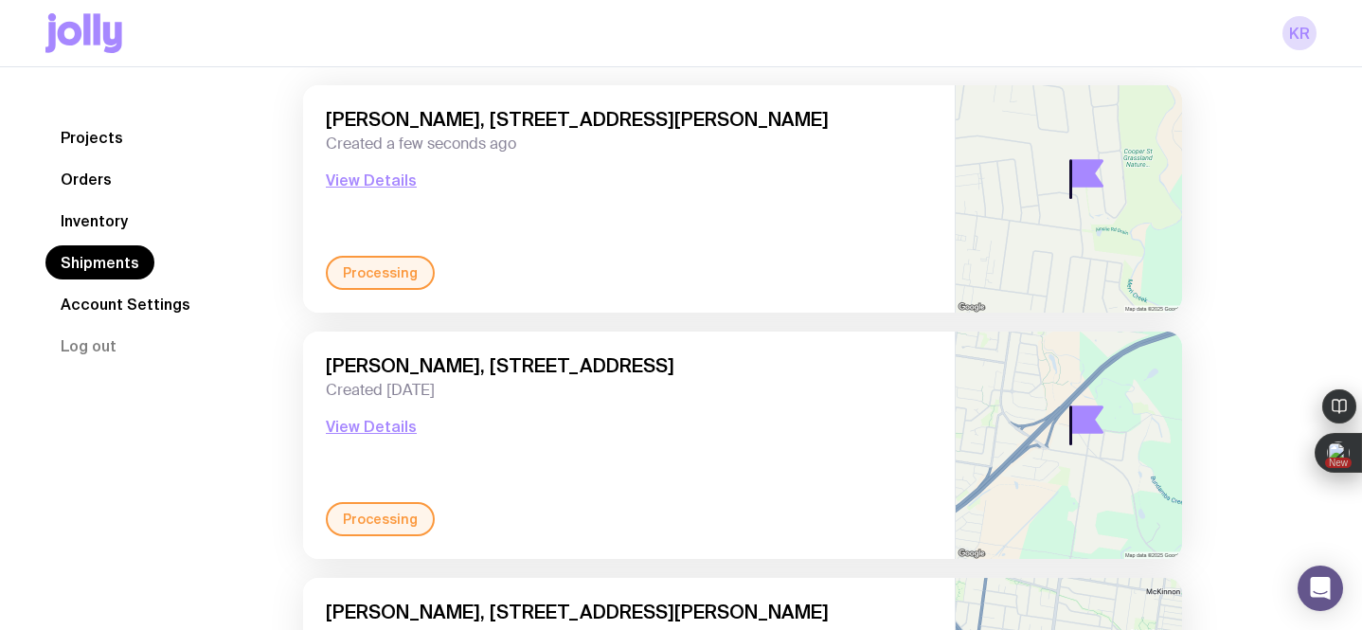
scroll to position [49, 0]
